Goal: Information Seeking & Learning: Compare options

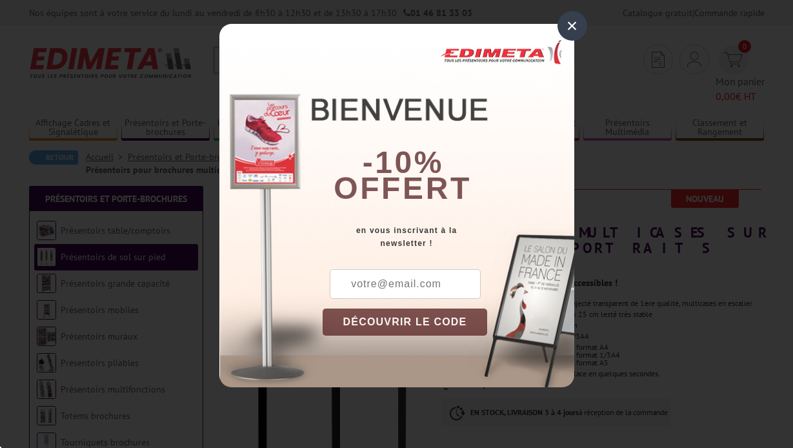
scroll to position [13, 0]
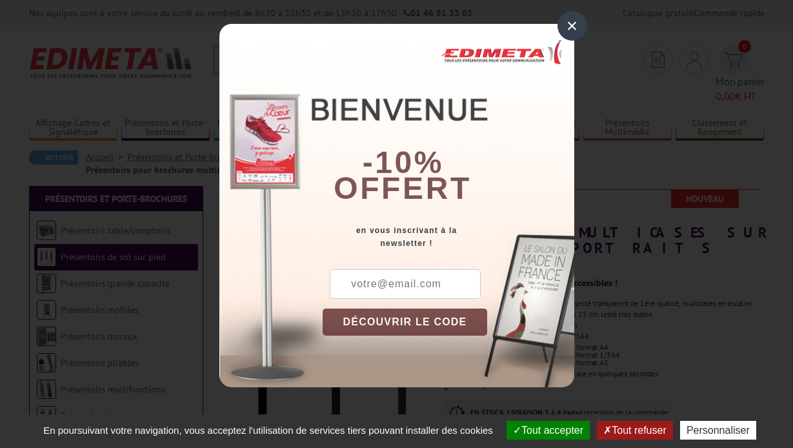
click at [571, 27] on div "×" at bounding box center [572, 26] width 30 height 30
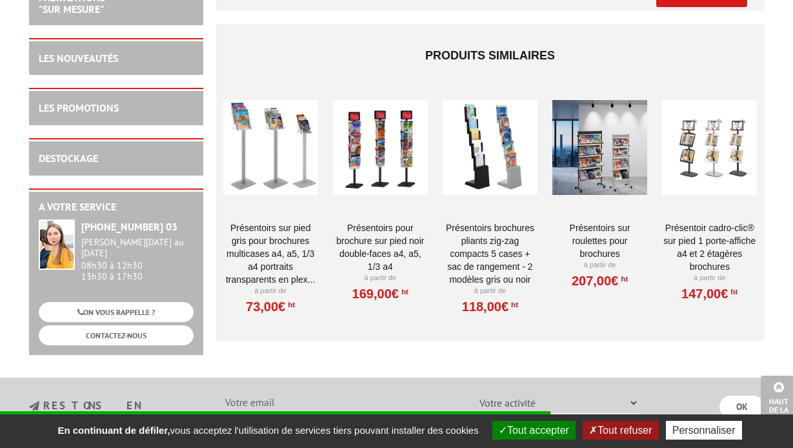
scroll to position [1032, 0]
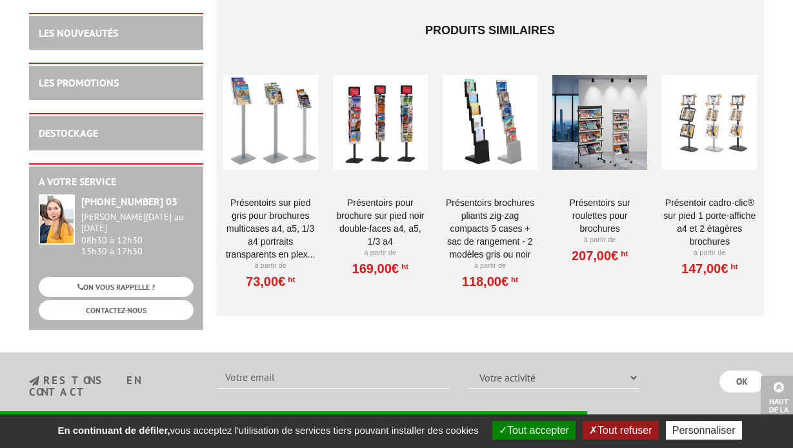
click at [250, 104] on div at bounding box center [270, 121] width 95 height 129
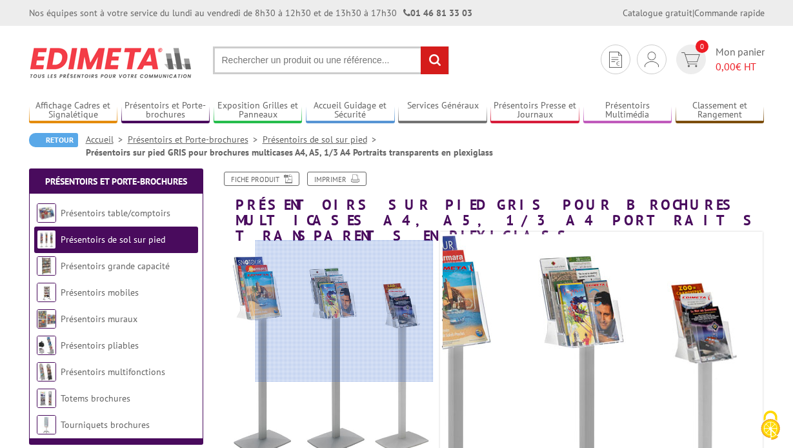
click at [406, 311] on div at bounding box center [344, 311] width 178 height 142
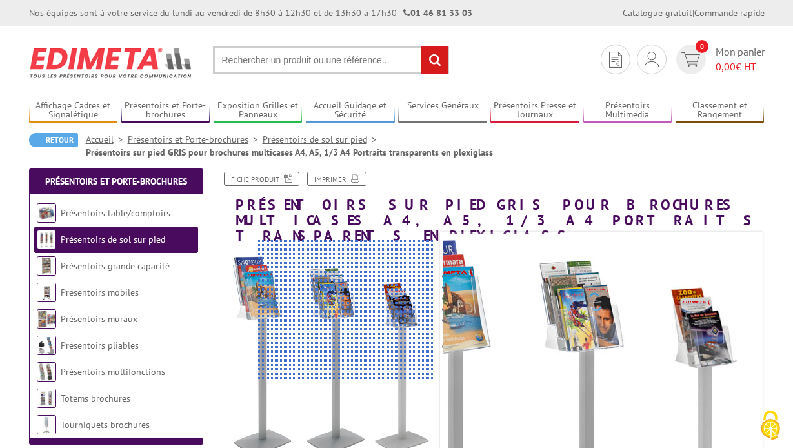
click at [406, 308] on div at bounding box center [344, 308] width 178 height 142
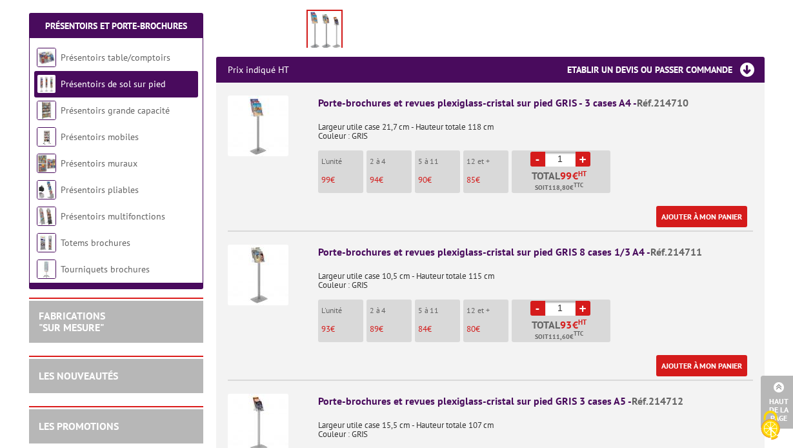
scroll to position [430, 0]
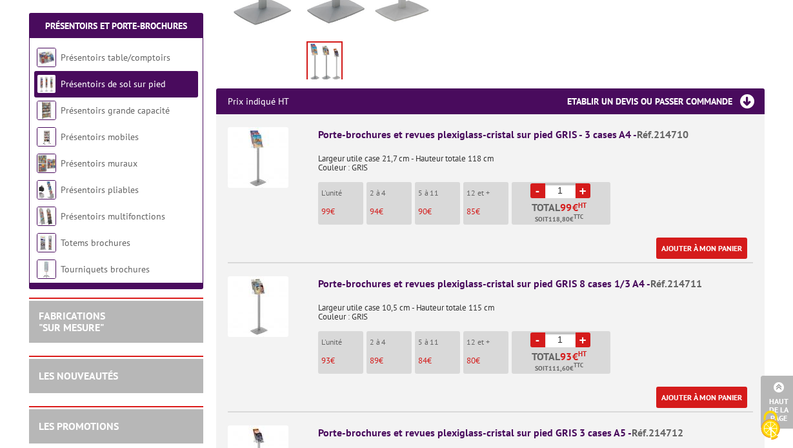
click at [252, 133] on img at bounding box center [258, 157] width 61 height 61
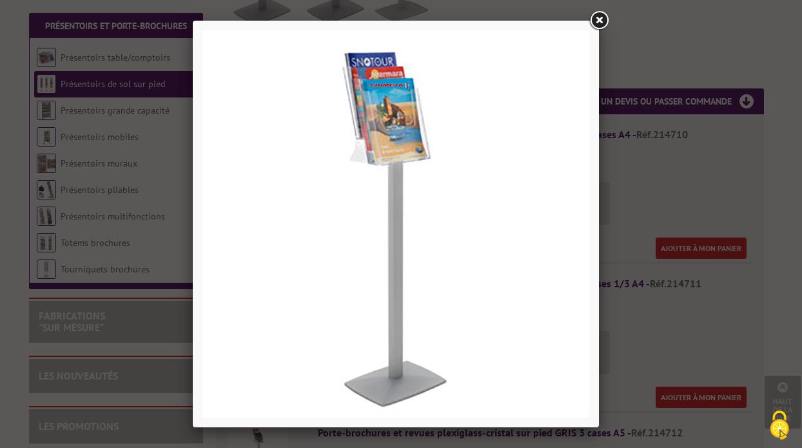
click at [600, 23] on link at bounding box center [598, 20] width 23 height 23
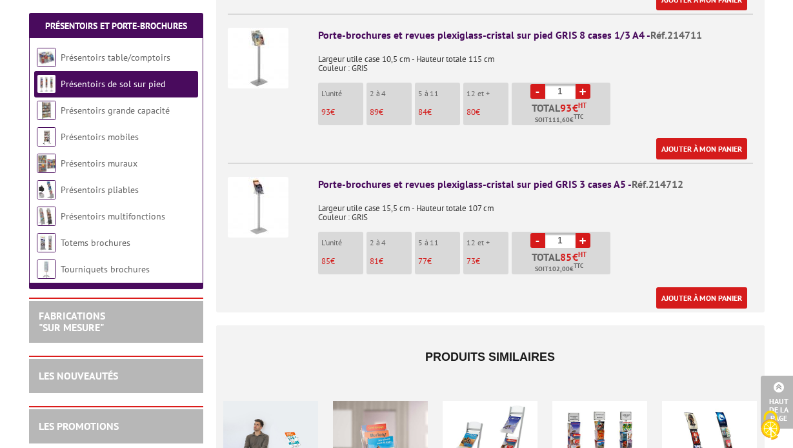
scroll to position [688, 0]
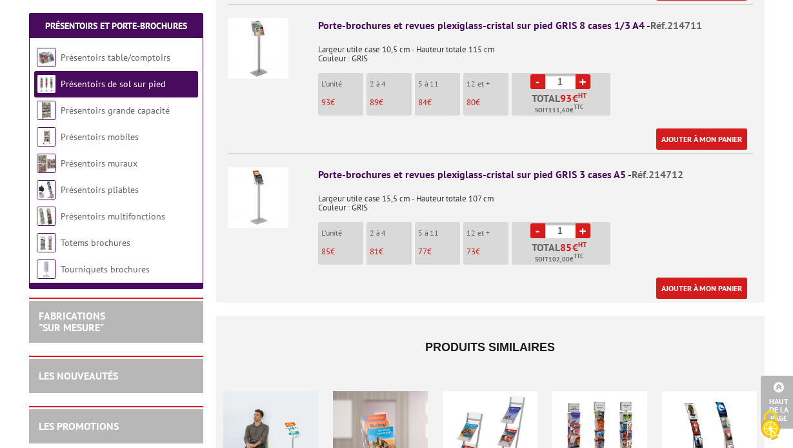
click at [255, 173] on img at bounding box center [258, 197] width 61 height 61
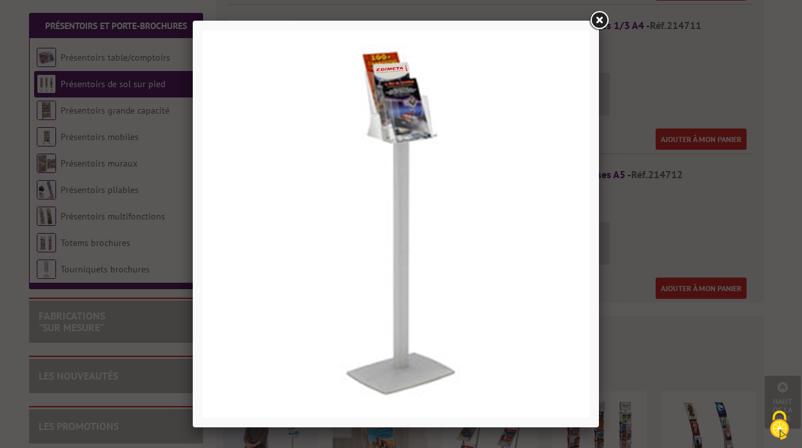
click at [396, 114] on img at bounding box center [395, 223] width 387 height 387
click at [598, 17] on link at bounding box center [598, 20] width 23 height 23
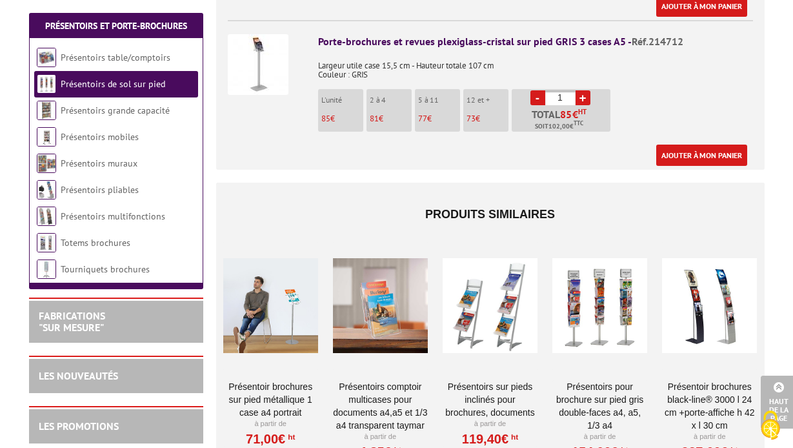
scroll to position [602, 0]
